Goal: Complete application form

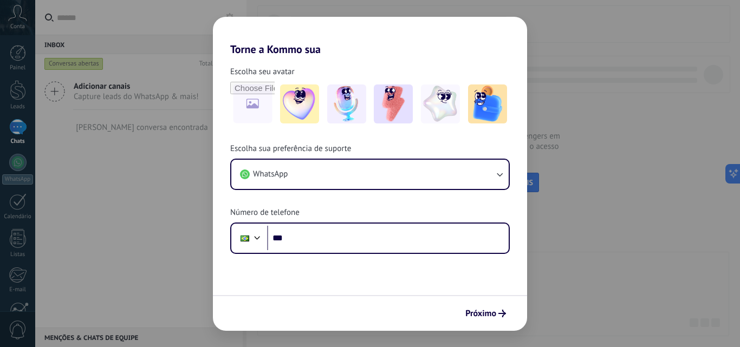
click at [550, 137] on div "Torne a Kommo sua Escolha seu avatar Escolha sua preferência de suporte WhatsAp…" at bounding box center [370, 173] width 740 height 347
click at [484, 320] on button "Próximo" at bounding box center [486, 314] width 50 height 18
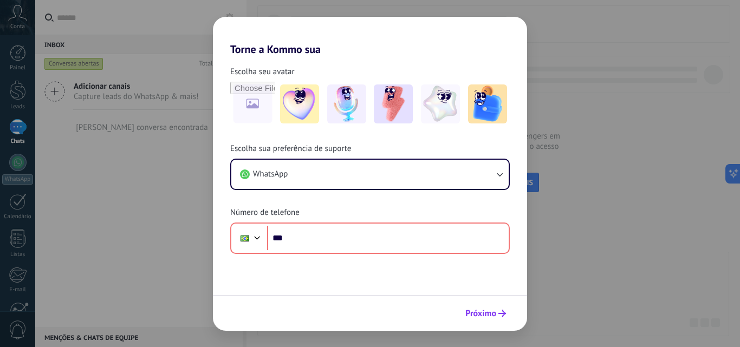
click at [484, 311] on span "Próximo" at bounding box center [481, 314] width 31 height 8
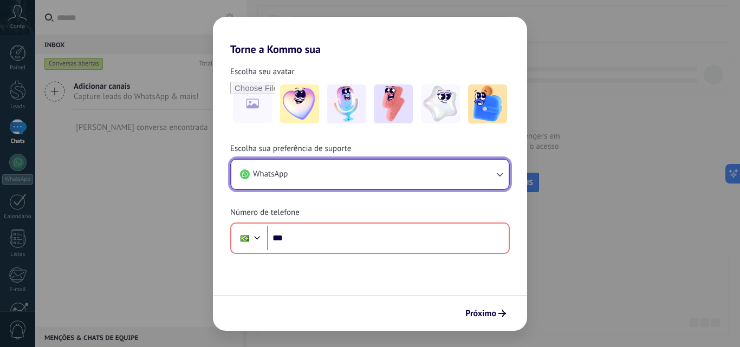
click at [490, 160] on button "WhatsApp" at bounding box center [369, 174] width 277 height 29
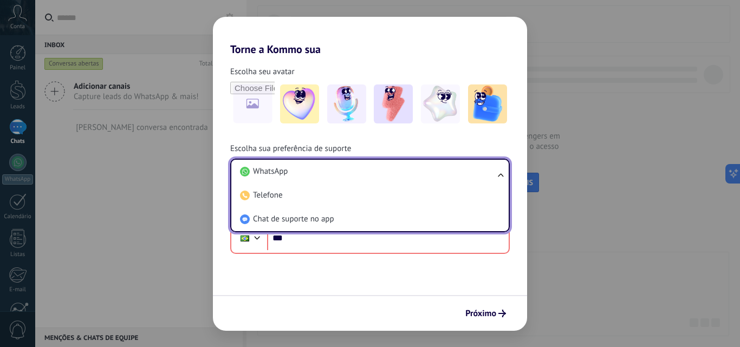
click at [521, 185] on div "Escolha sua preferência de suporte WhatsApp WhatsApp Telefone Chat de suporte n…" at bounding box center [370, 199] width 314 height 111
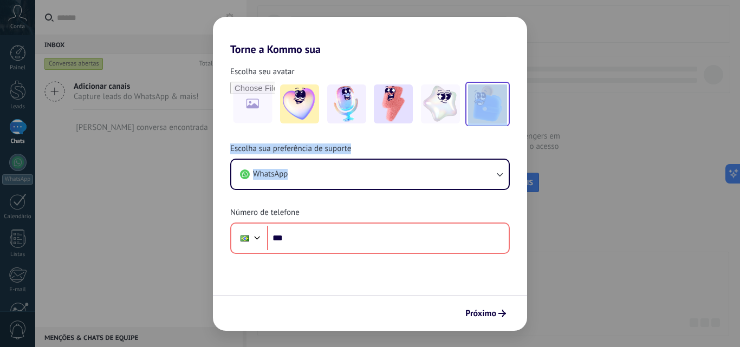
drag, startPoint x: 521, startPoint y: 185, endPoint x: 495, endPoint y: 92, distance: 96.8
click at [495, 92] on div "Escolha seu avatar [PERSON_NAME] sua preferência de suporte WhatsApp Número de …" at bounding box center [370, 155] width 314 height 198
